Goal: Navigation & Orientation: Find specific page/section

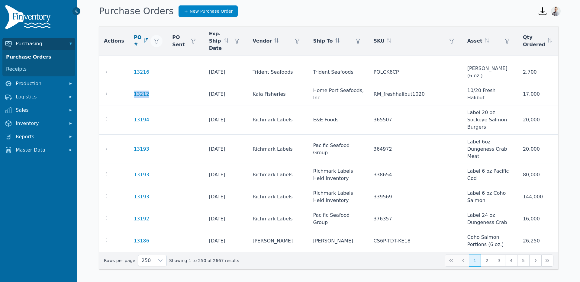
click at [154, 42] on icon "button" at bounding box center [156, 41] width 5 height 5
click at [154, 41] on icon "button" at bounding box center [156, 41] width 5 height 5
click at [244, 23] on div "Actions PO # PO Sent Exp. Ship Date Vendor Ship To SKU Asset Qty Ordered Qty Re…" at bounding box center [328, 149] width 503 height 260
click at [31, 88] on button "Production" at bounding box center [38, 84] width 73 height 12
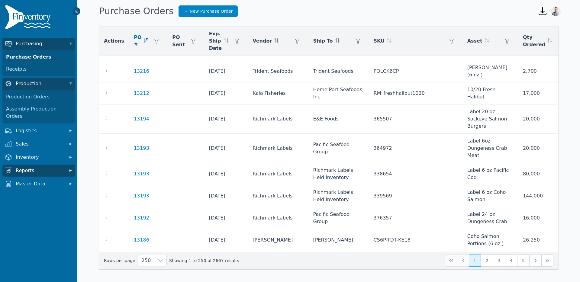
click at [26, 167] on span "Reports" at bounding box center [40, 170] width 48 height 7
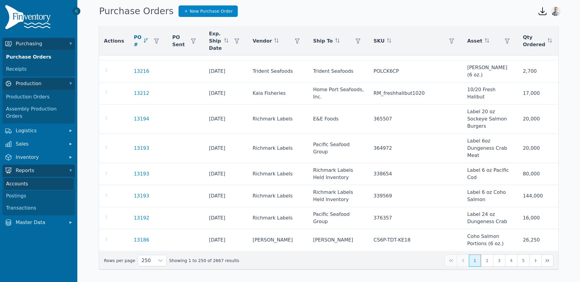
click at [16, 179] on link "Accounts" at bounding box center [39, 184] width 70 height 12
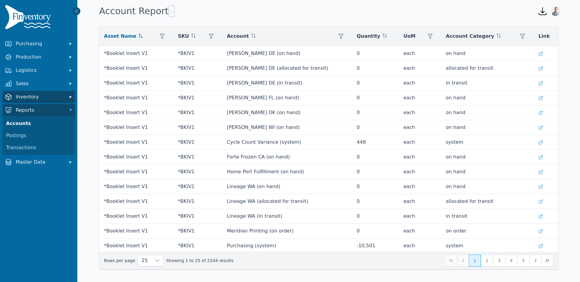
click at [27, 94] on span "Inventory" at bounding box center [40, 96] width 48 height 7
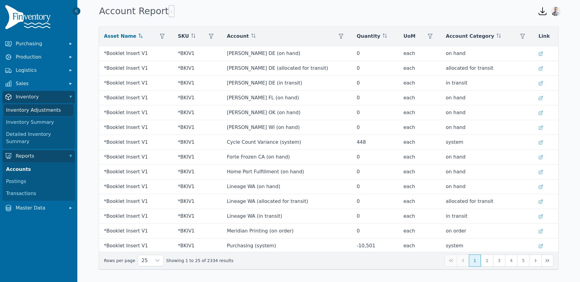
click at [24, 114] on link "Inventory Adjustments" at bounding box center [39, 110] width 70 height 12
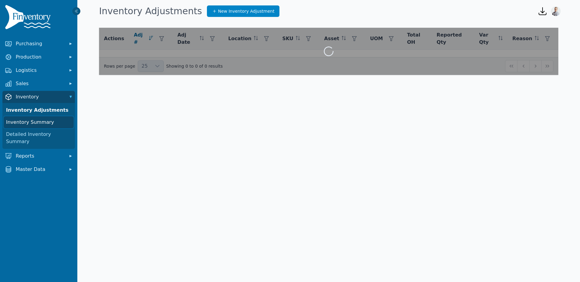
click at [23, 124] on link "Inventory Summary" at bounding box center [39, 122] width 70 height 12
